Goal: Transaction & Acquisition: Purchase product/service

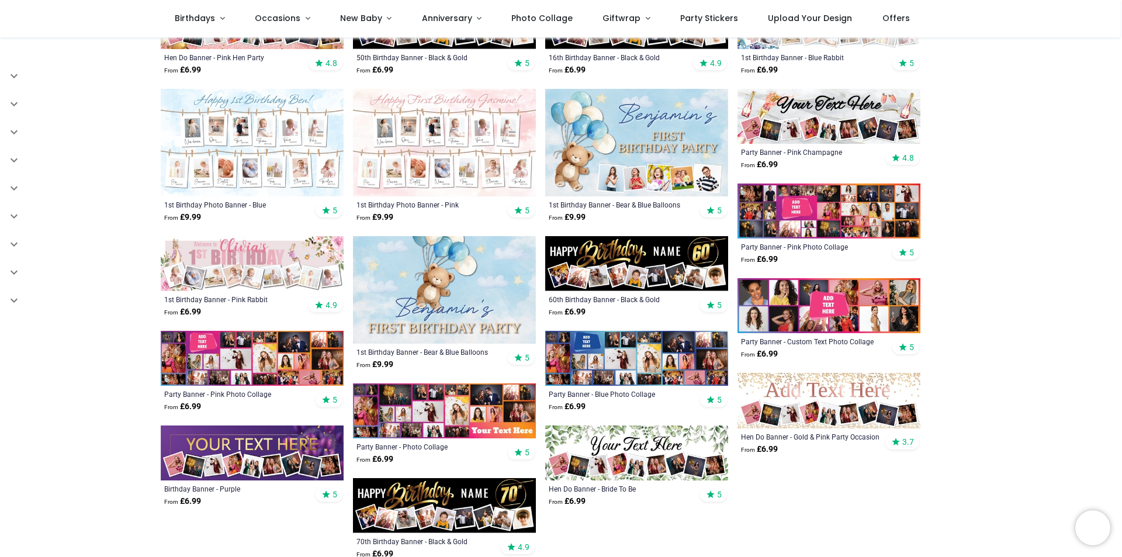
scroll to position [468, 0]
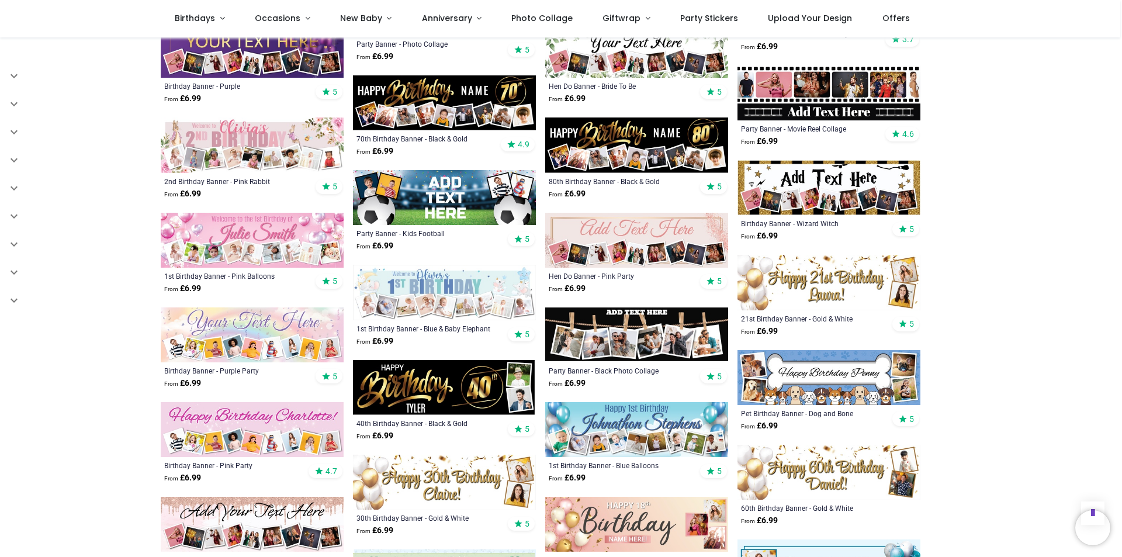
scroll to position [877, 0]
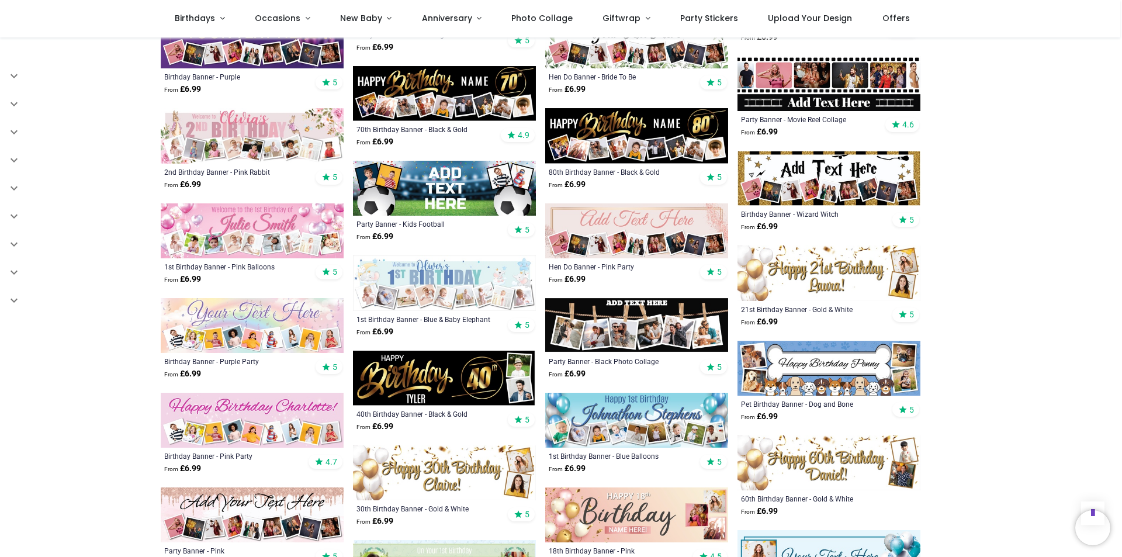
click at [640, 320] on img at bounding box center [636, 325] width 183 height 55
